Goal: Task Accomplishment & Management: Manage account settings

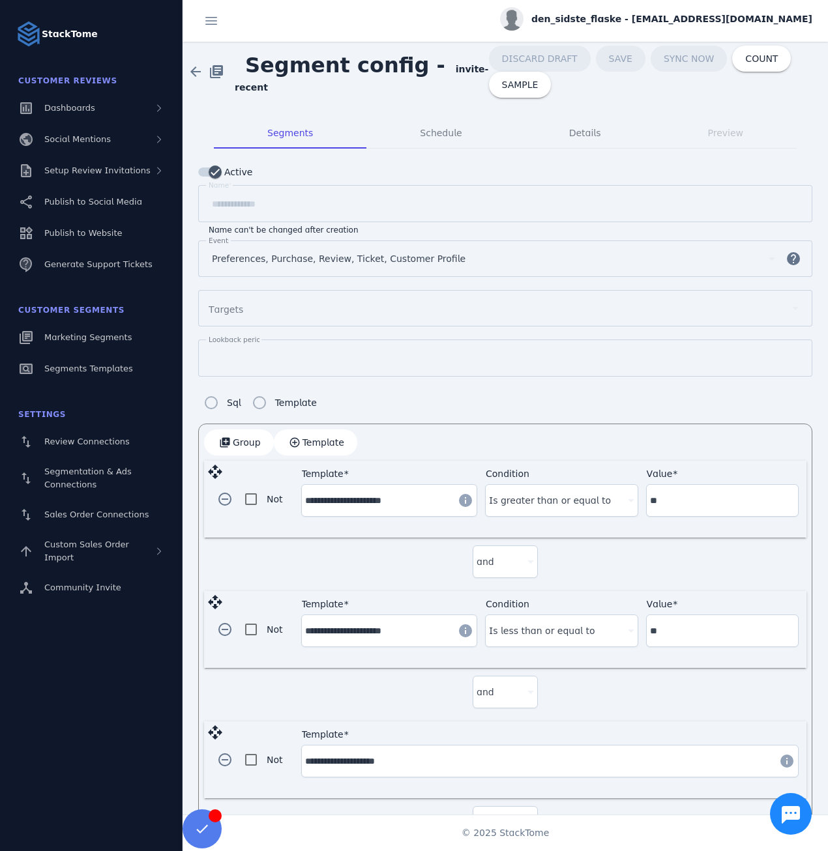
scroll to position [257, 0]
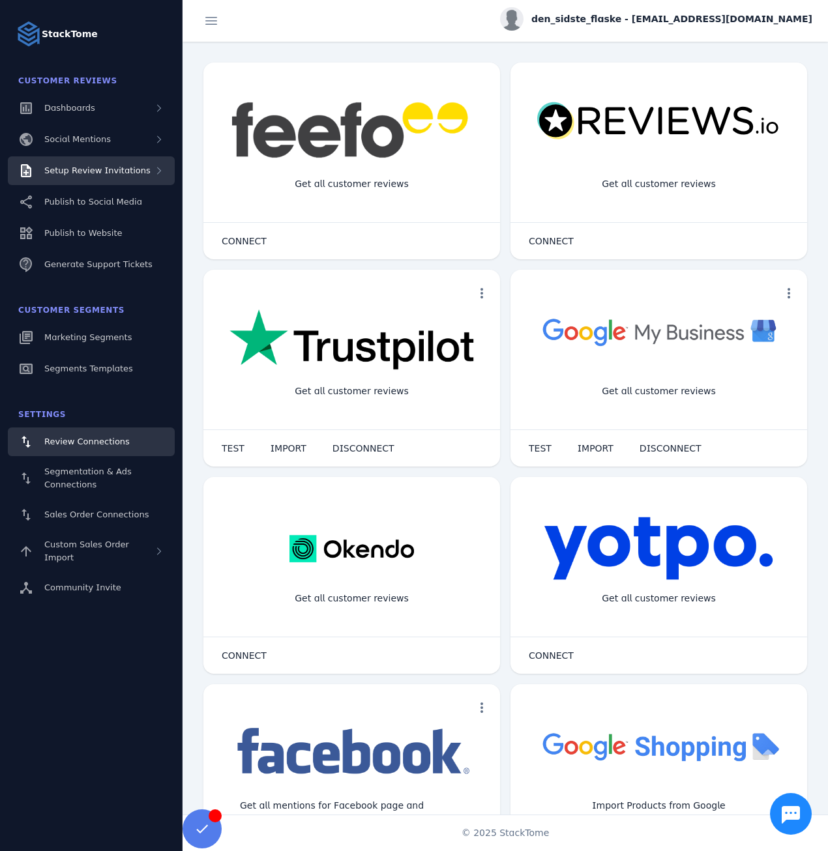
click at [98, 167] on span "Setup Review Invitations" at bounding box center [97, 171] width 106 height 10
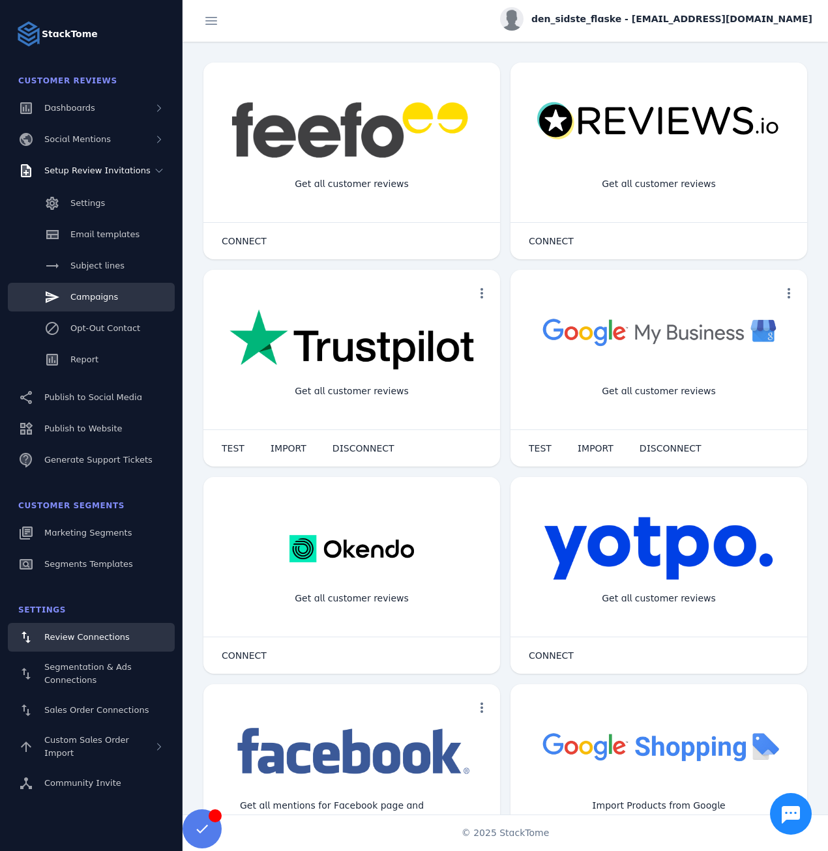
click at [92, 300] on span "Campaigns" at bounding box center [94, 297] width 48 height 10
